Goal: Obtain resource: Obtain resource

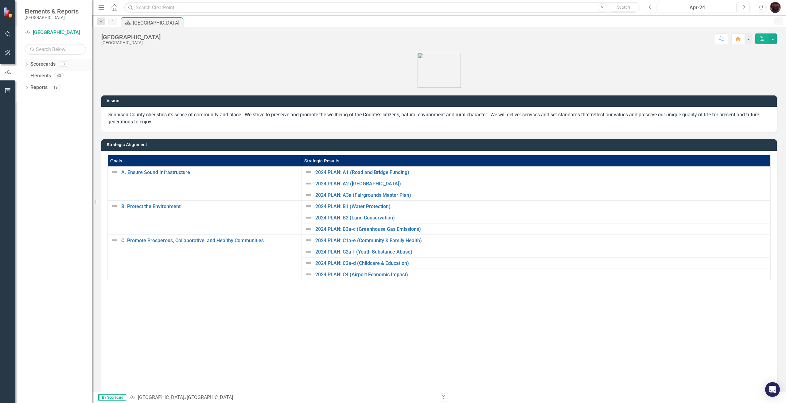
click at [27, 64] on icon "Dropdown" at bounding box center [27, 64] width 4 height 3
click at [28, 75] on icon "Dropdown" at bounding box center [30, 76] width 5 height 4
click at [35, 86] on icon "Dropdown" at bounding box center [36, 87] width 5 height 4
click at [51, 86] on link "Attorney's Office" at bounding box center [66, 87] width 52 height 7
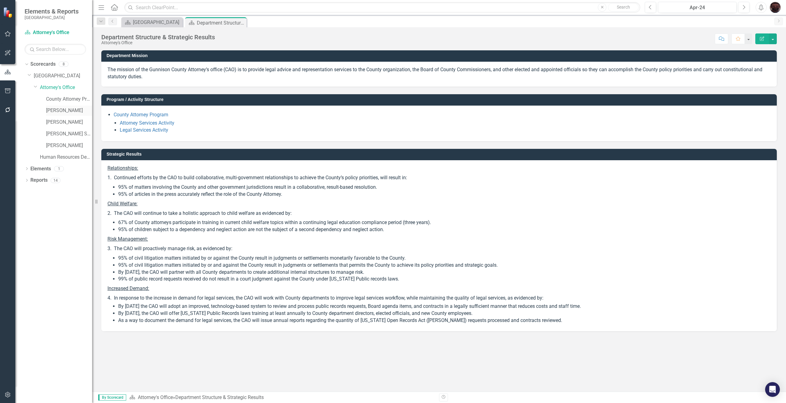
click at [59, 107] on div "[PERSON_NAME]" at bounding box center [69, 111] width 46 height 10
click at [68, 110] on link "[PERSON_NAME]" at bounding box center [69, 110] width 46 height 7
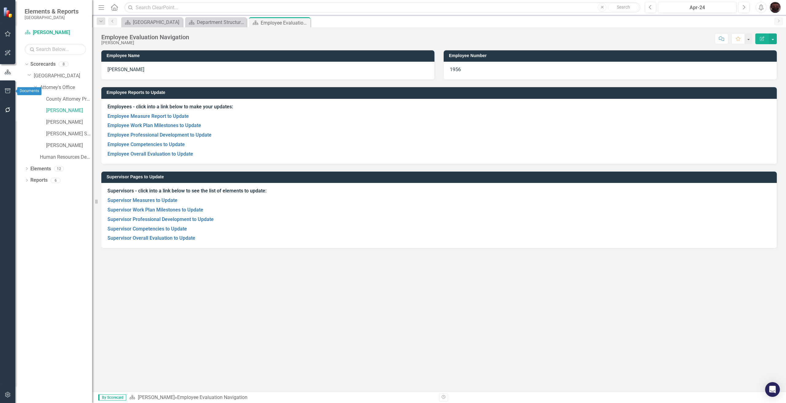
click at [4, 91] on button "button" at bounding box center [8, 91] width 14 height 13
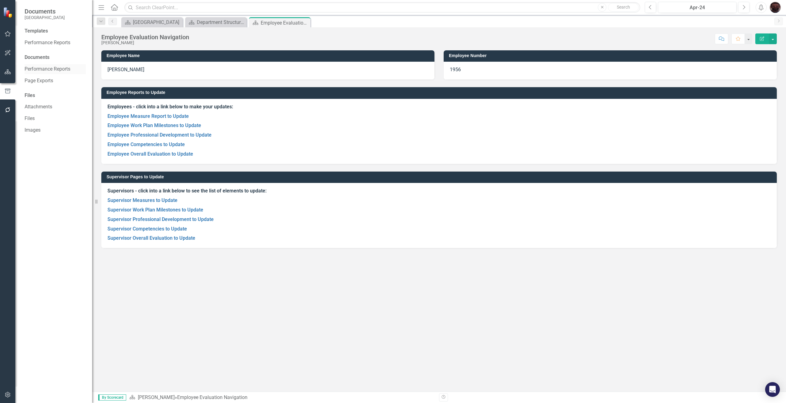
click at [50, 68] on link "Performance Reports" at bounding box center [55, 69] width 61 height 7
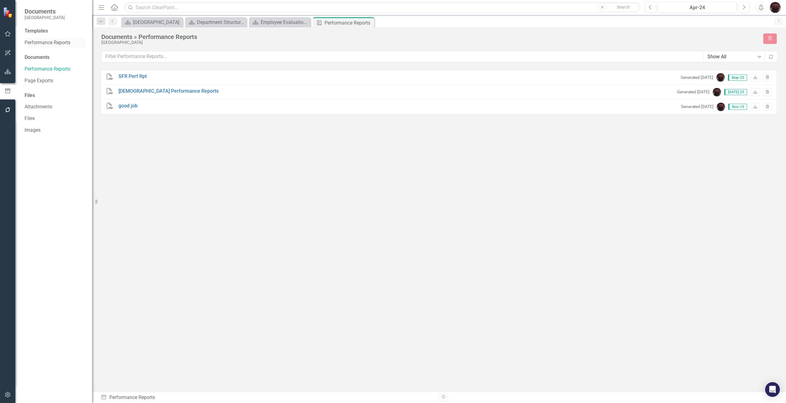
click at [54, 43] on link "Performance Reports" at bounding box center [55, 42] width 61 height 7
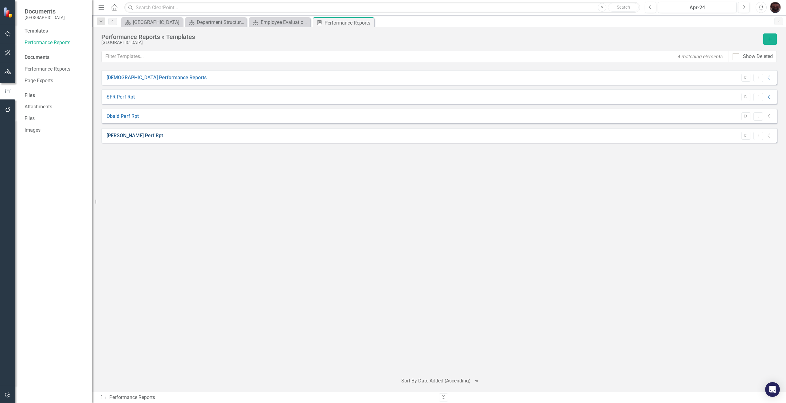
click at [115, 135] on link "[PERSON_NAME] Perf Rpt" at bounding box center [135, 135] width 56 height 7
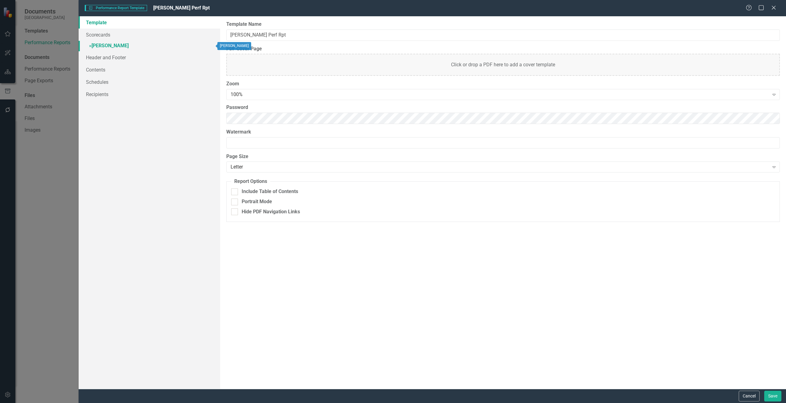
click at [100, 45] on link "» [PERSON_NAME]" at bounding box center [150, 46] width 142 height 11
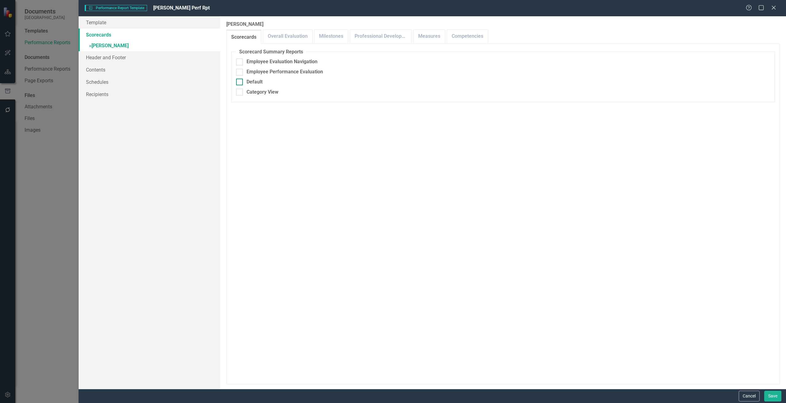
click at [238, 80] on input "Default" at bounding box center [238, 81] width 4 height 4
checkbox input "true"
click at [269, 35] on link "Overall Evaluation" at bounding box center [287, 36] width 49 height 13
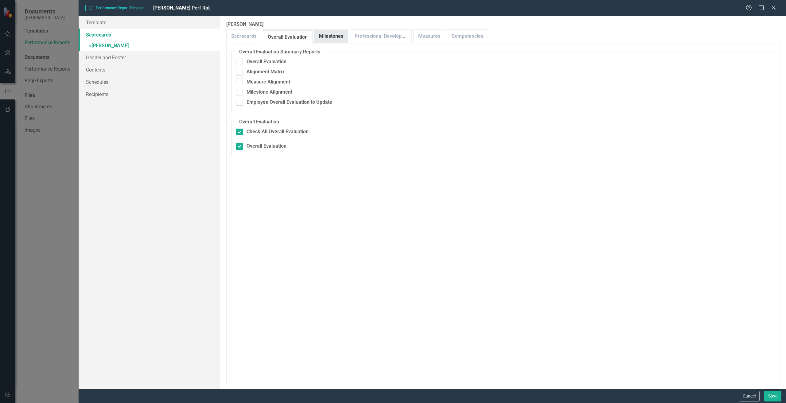
click at [321, 30] on link "Milestones" at bounding box center [330, 36] width 33 height 13
click at [370, 40] on link "Professional Development" at bounding box center [380, 36] width 61 height 13
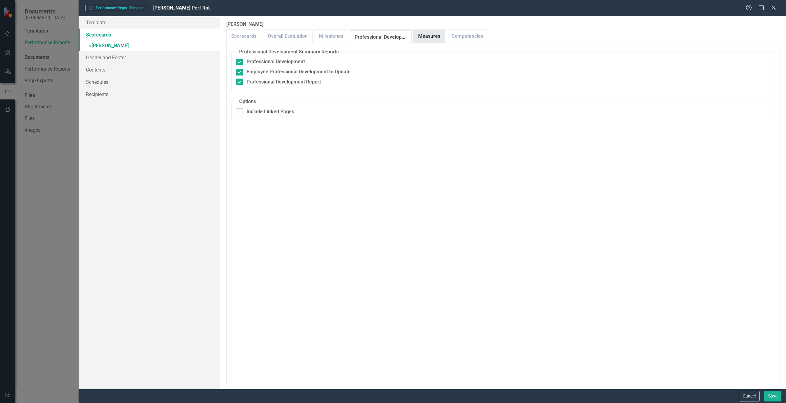
click at [435, 39] on link "Measures" at bounding box center [429, 36] width 31 height 13
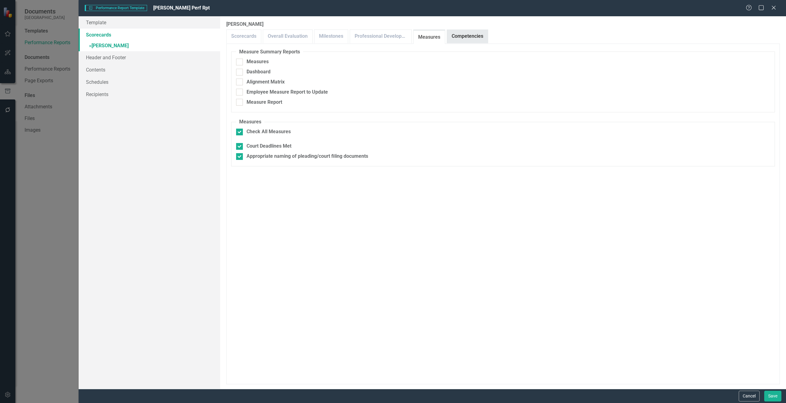
click at [464, 38] on link "Competencies" at bounding box center [467, 36] width 41 height 13
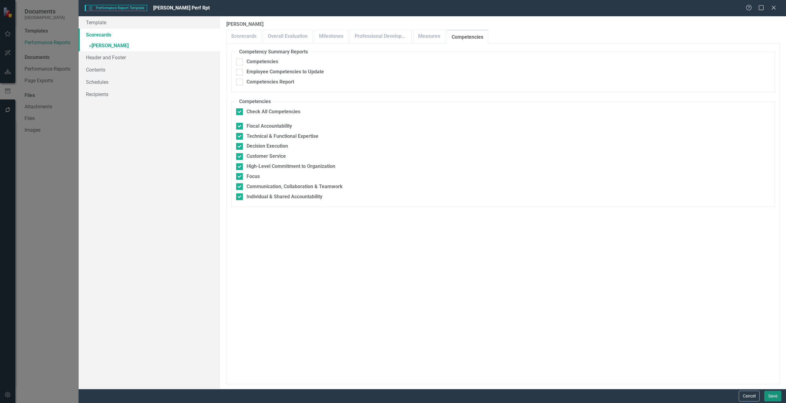
click at [776, 395] on button "Save" at bounding box center [772, 396] width 17 height 11
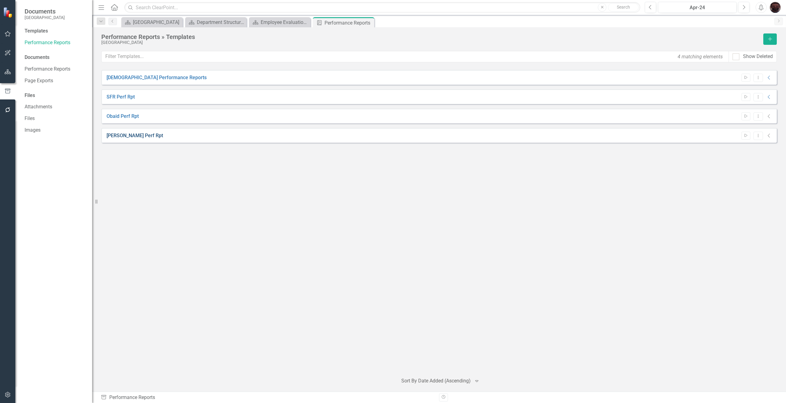
click at [128, 138] on link "[PERSON_NAME] Perf Rpt" at bounding box center [135, 135] width 56 height 7
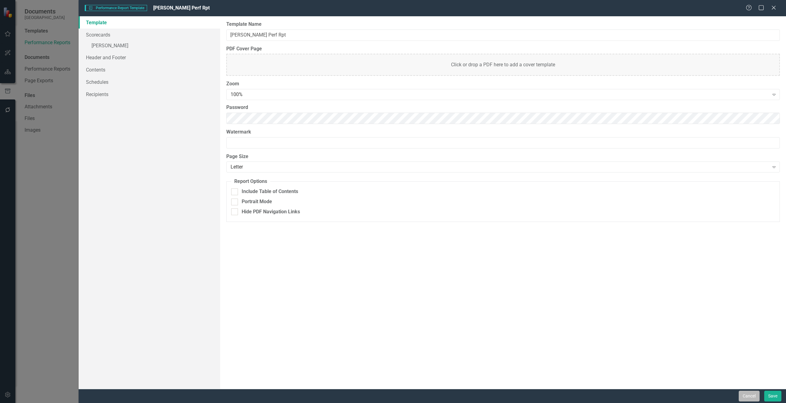
click at [745, 398] on button "Cancel" at bounding box center [749, 396] width 21 height 11
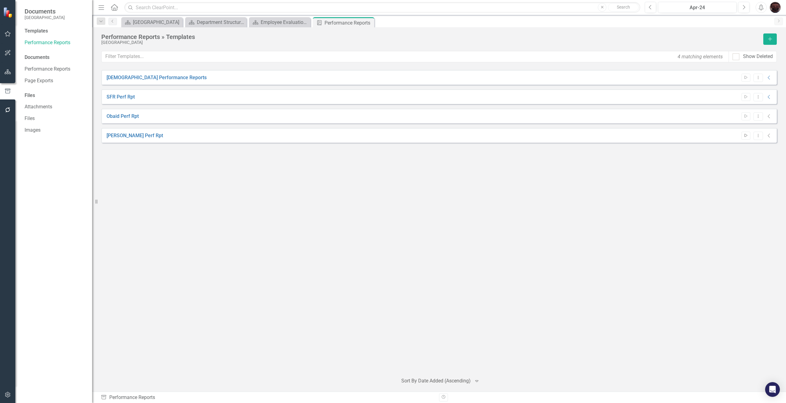
click at [746, 135] on icon "Start" at bounding box center [746, 136] width 5 height 4
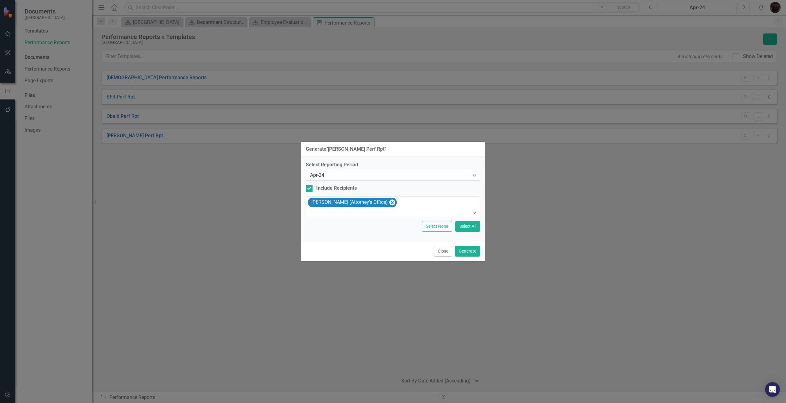
click at [431, 174] on div "Apr-24" at bounding box center [389, 175] width 159 height 7
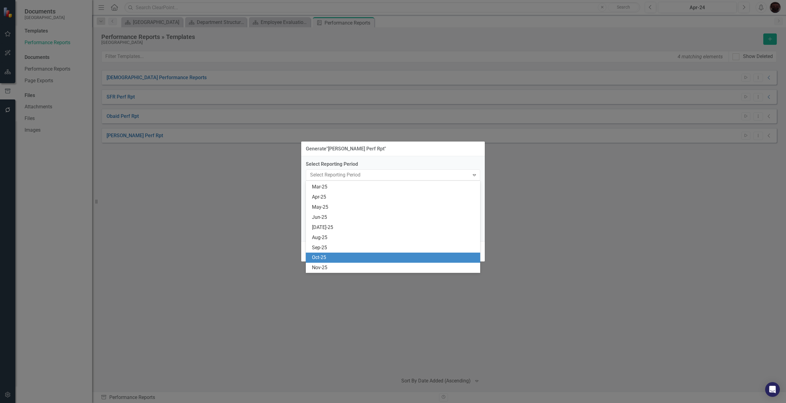
scroll to position [1842, 0]
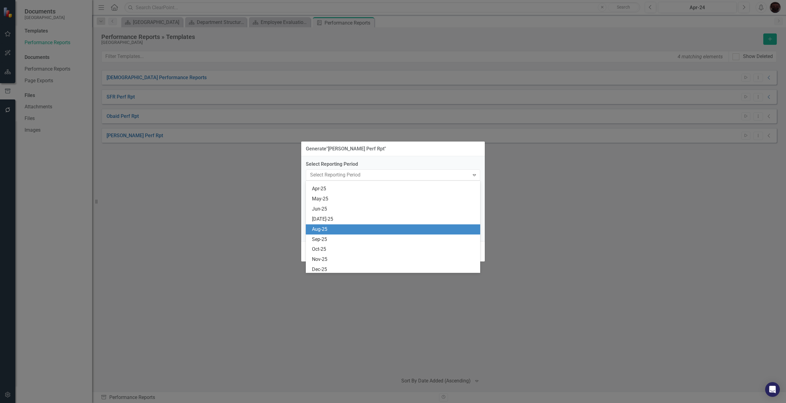
click at [318, 230] on div "Aug-25" at bounding box center [394, 229] width 165 height 7
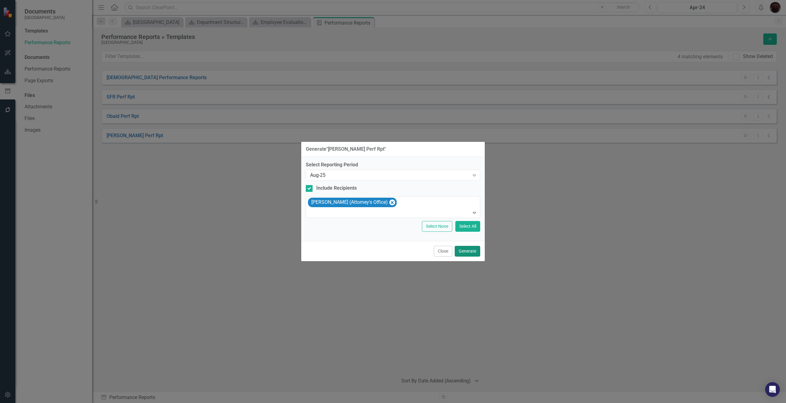
click at [472, 252] on button "Generate" at bounding box center [467, 251] width 25 height 11
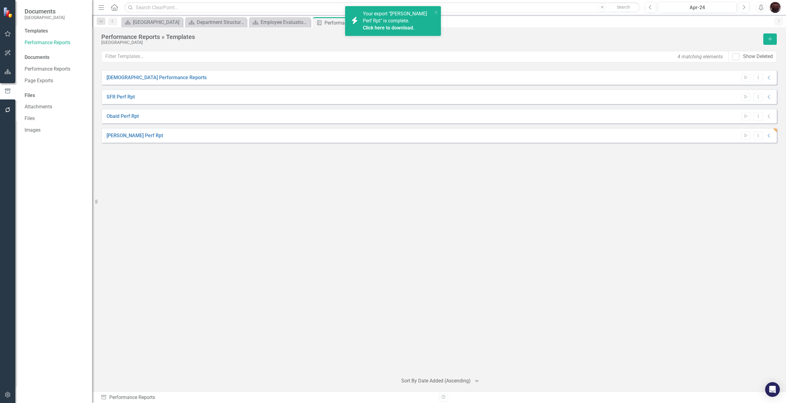
click at [385, 26] on link "Click here to download." at bounding box center [389, 28] width 52 height 6
